Goal: Task Accomplishment & Management: Use online tool/utility

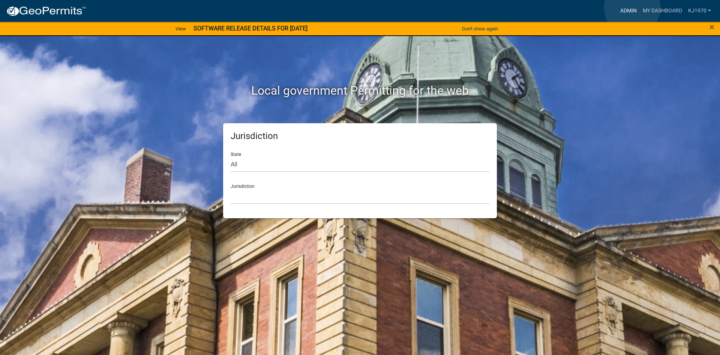
click at [633, 8] on link "Admin" at bounding box center [629, 11] width 23 height 14
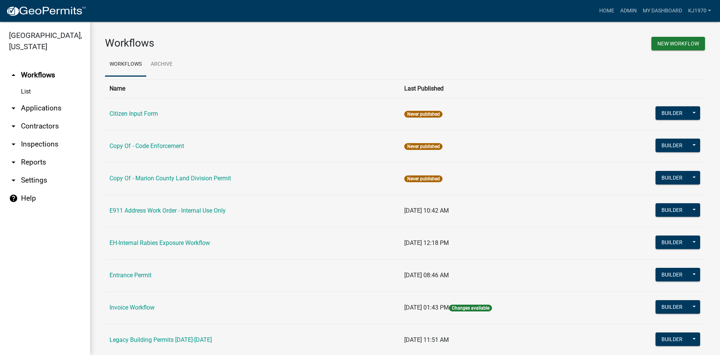
click at [32, 99] on link "arrow_drop_down Applications" at bounding box center [45, 108] width 90 height 18
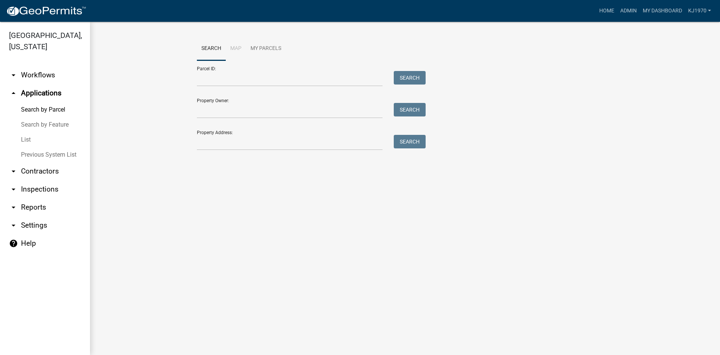
click at [27, 132] on link "List" at bounding box center [45, 139] width 90 height 15
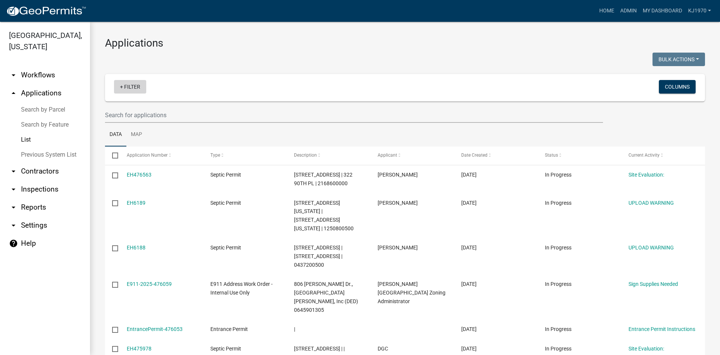
click at [140, 88] on link "+ Filter" at bounding box center [130, 87] width 32 height 14
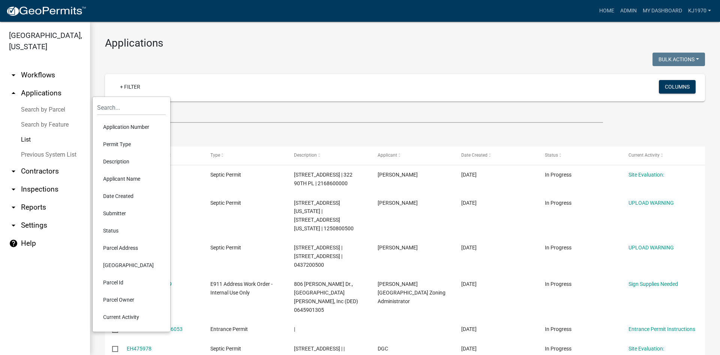
click at [123, 247] on li "Parcel Address" at bounding box center [131, 247] width 69 height 17
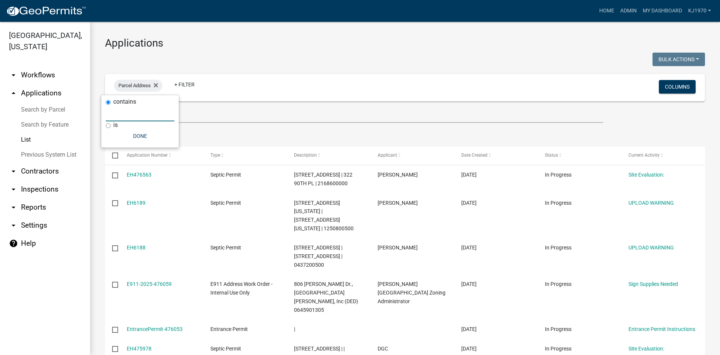
click at [122, 113] on input "text" at bounding box center [140, 113] width 69 height 15
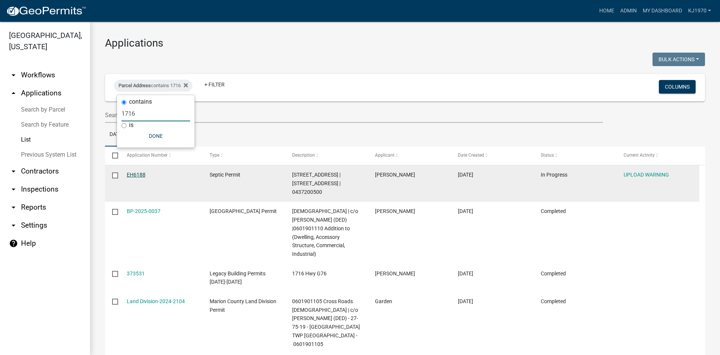
type input "1716"
click at [139, 175] on link "EH6188" at bounding box center [136, 174] width 19 height 6
click at [139, 171] on link "EH6188" at bounding box center [136, 174] width 19 height 6
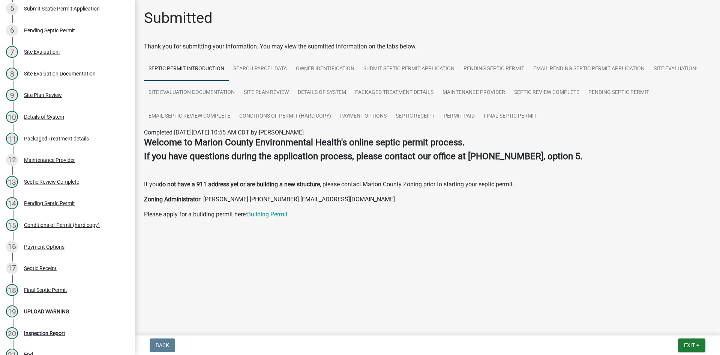
scroll to position [235, 0]
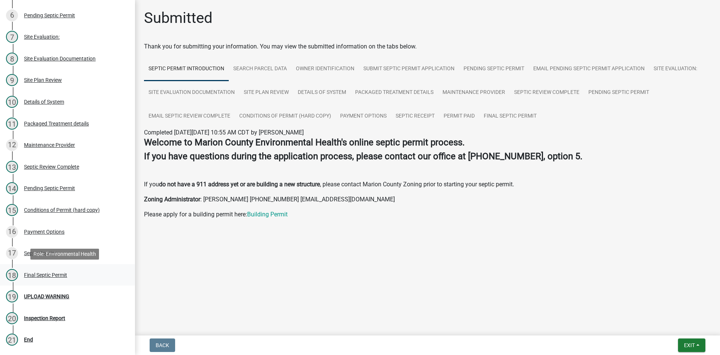
click at [52, 274] on div "Final Septic Permit" at bounding box center [45, 274] width 43 height 5
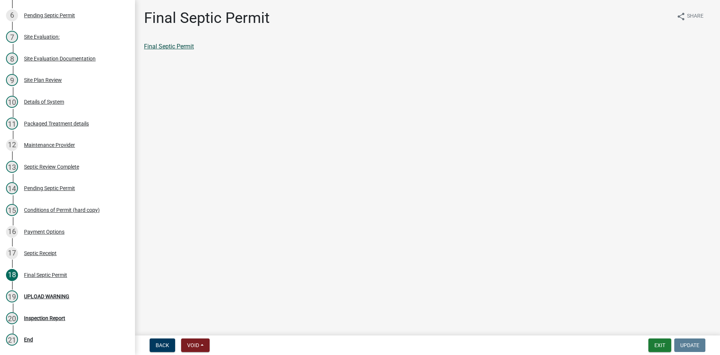
click at [181, 46] on link "Final Septic Permit" at bounding box center [169, 46] width 50 height 7
